Goal: Task Accomplishment & Management: Use online tool/utility

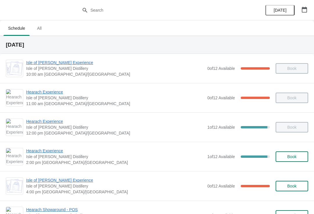
scroll to position [2, 0]
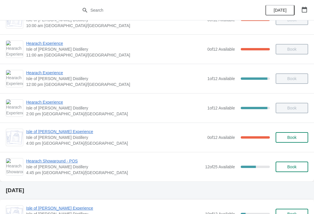
scroll to position [51, 0]
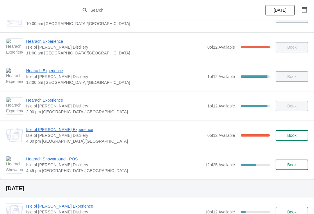
click at [40, 132] on span "Isle of [PERSON_NAME] Experience" at bounding box center [115, 130] width 178 height 6
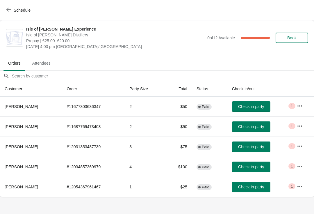
click at [256, 107] on span "Check in party" at bounding box center [251, 106] width 26 height 5
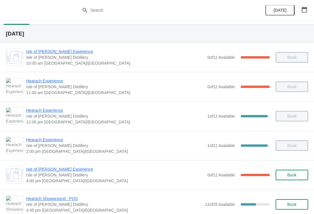
scroll to position [11, 0]
click at [44, 165] on div "Isle of Harris Gin Experience Isle of Harris Distillery 4:00 pm Europe/London 0…" at bounding box center [157, 174] width 314 height 29
click at [46, 168] on span "Isle of [PERSON_NAME] Experience" at bounding box center [115, 169] width 178 height 6
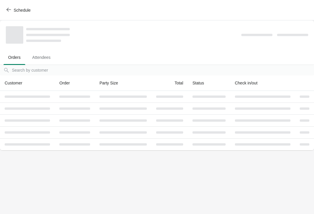
scroll to position [0, 0]
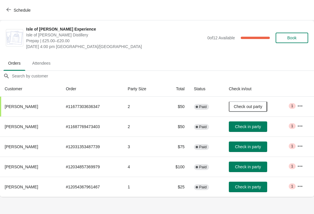
click at [236, 164] on span "Check in party" at bounding box center [248, 166] width 26 height 5
click at [252, 125] on span "Check in party" at bounding box center [248, 126] width 26 height 5
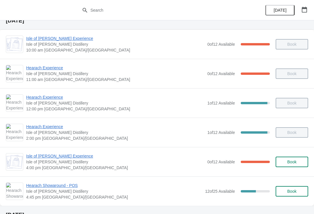
scroll to position [22, 0]
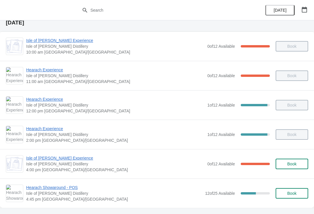
click at [53, 161] on span "Isle of [PERSON_NAME] Experience" at bounding box center [115, 158] width 178 height 6
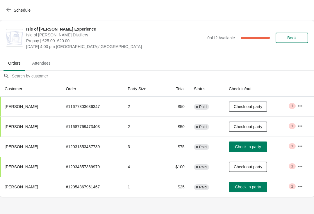
click at [245, 192] on button "Check in party" at bounding box center [248, 187] width 38 height 10
click at [251, 147] on span "Check in party" at bounding box center [248, 146] width 26 height 5
